Goal: Check status: Check status

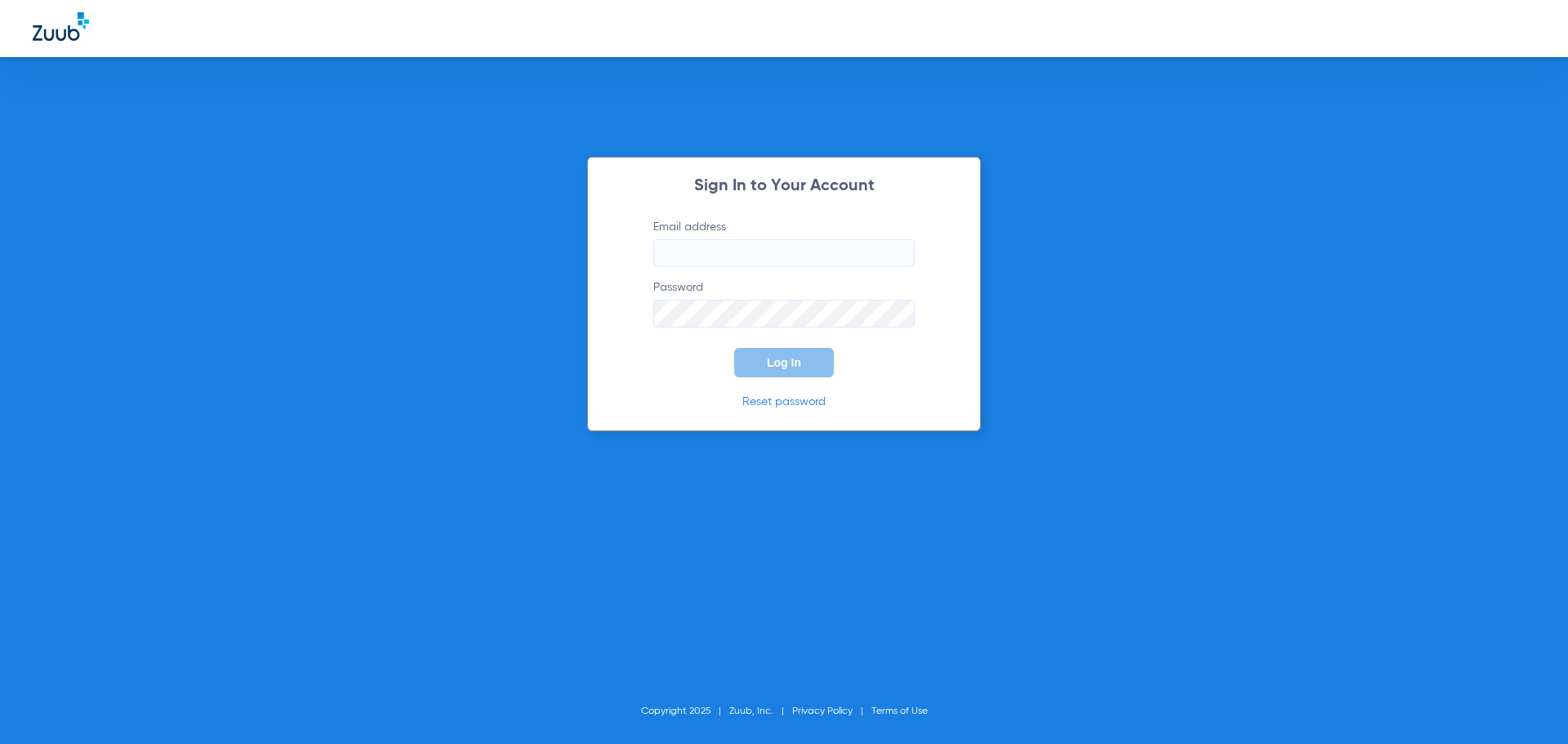
type input "[EMAIL_ADDRESS][DOMAIN_NAME]"
click at [810, 365] on button "Log In" at bounding box center [784, 363] width 99 height 30
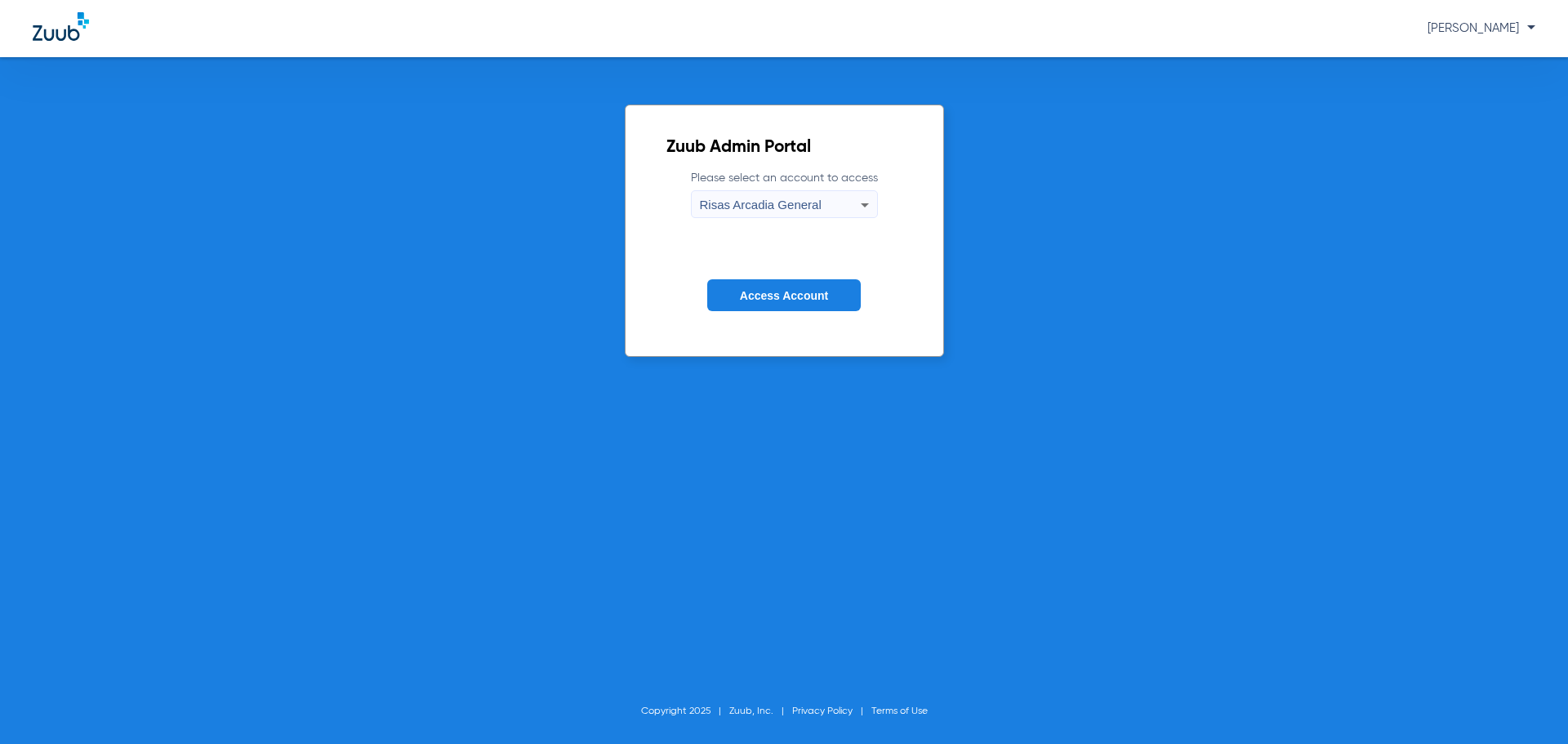
click at [792, 299] on span "Access Account" at bounding box center [784, 296] width 88 height 13
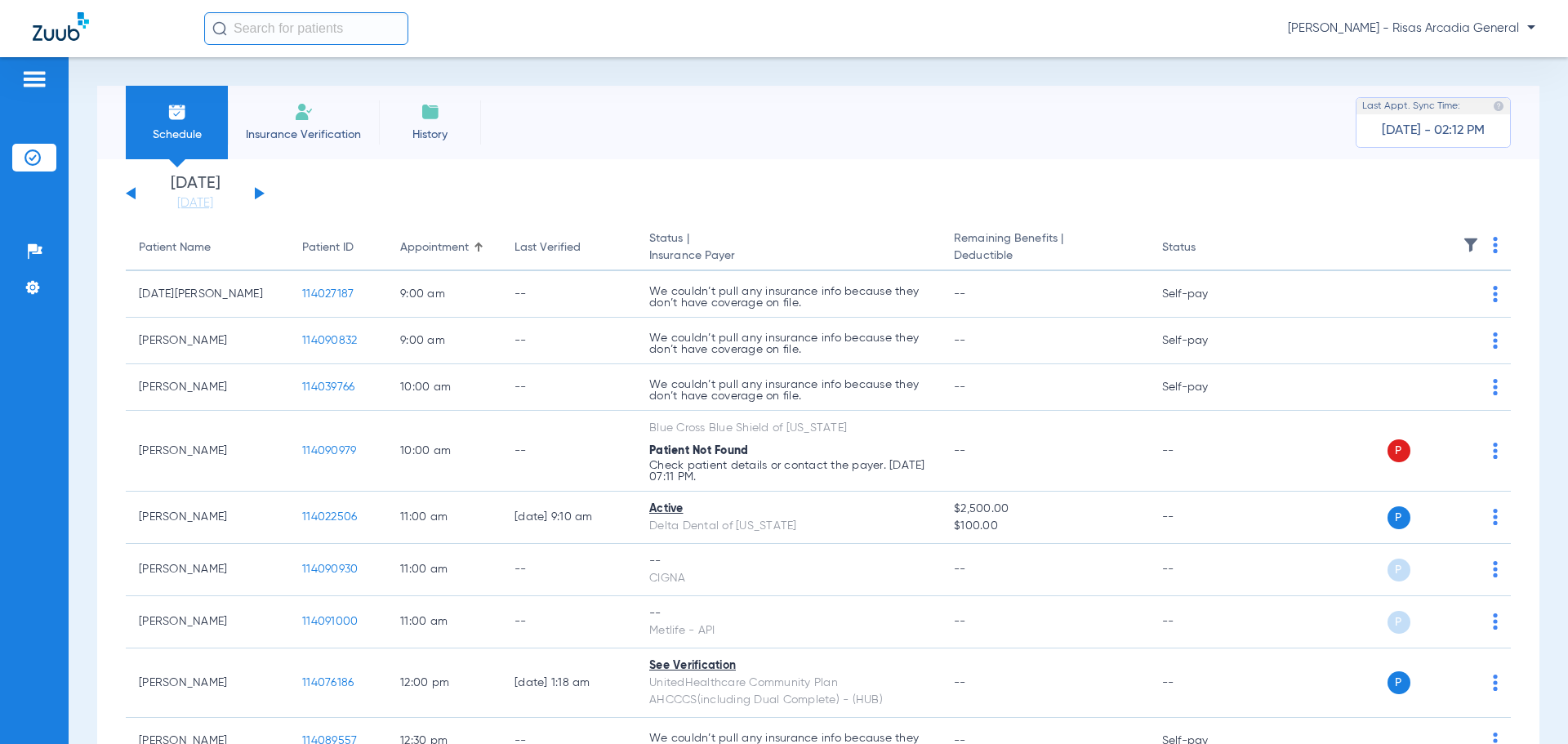
click at [257, 191] on button at bounding box center [260, 193] width 10 height 12
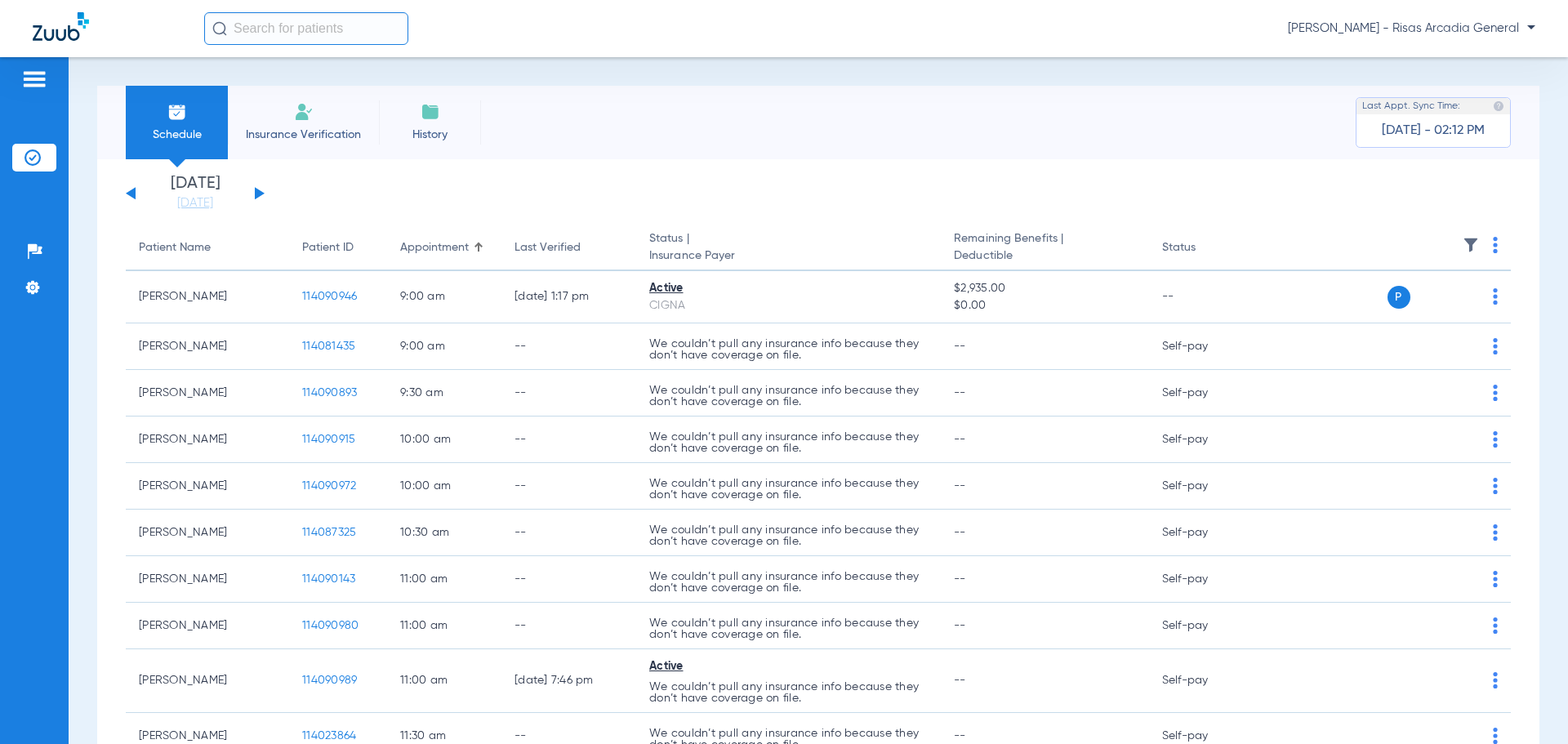
scroll to position [82, 0]
